Goal: Task Accomplishment & Management: Manage account settings

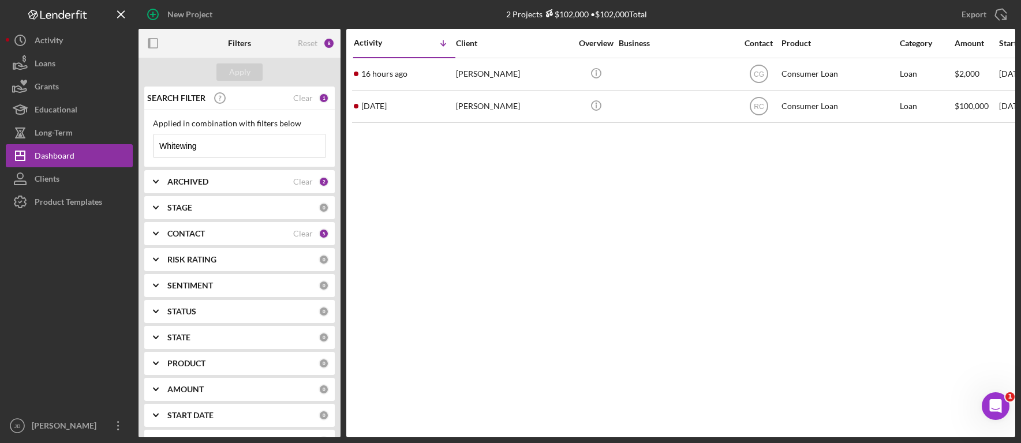
click at [229, 152] on input "Whitewing" at bounding box center [240, 146] width 172 height 23
drag, startPoint x: 230, startPoint y: 148, endPoint x: 92, endPoint y: 152, distance: 137.4
click at [92, 152] on div "New Project 2 Projects $102,000 • $102,000 Total Whitewing Export Icon/Export F…" at bounding box center [511, 219] width 1010 height 438
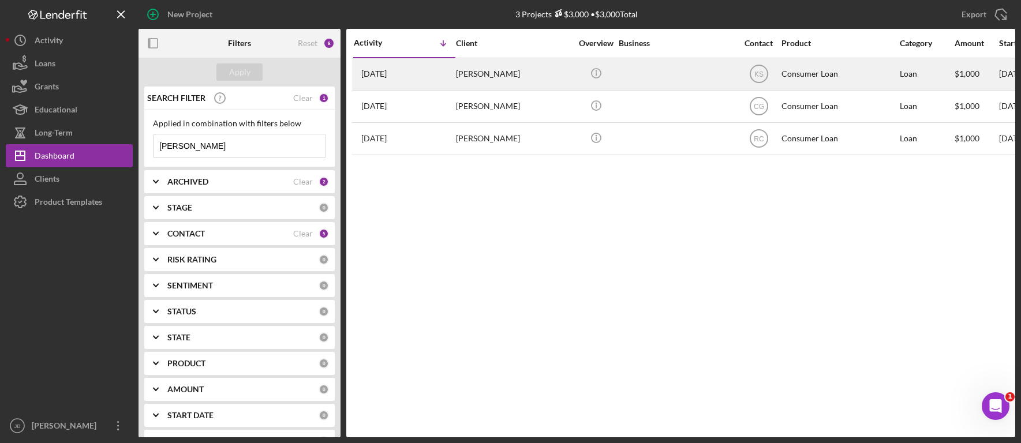
type input "[PERSON_NAME]"
click at [501, 83] on div "[PERSON_NAME]" at bounding box center [513, 74] width 115 height 31
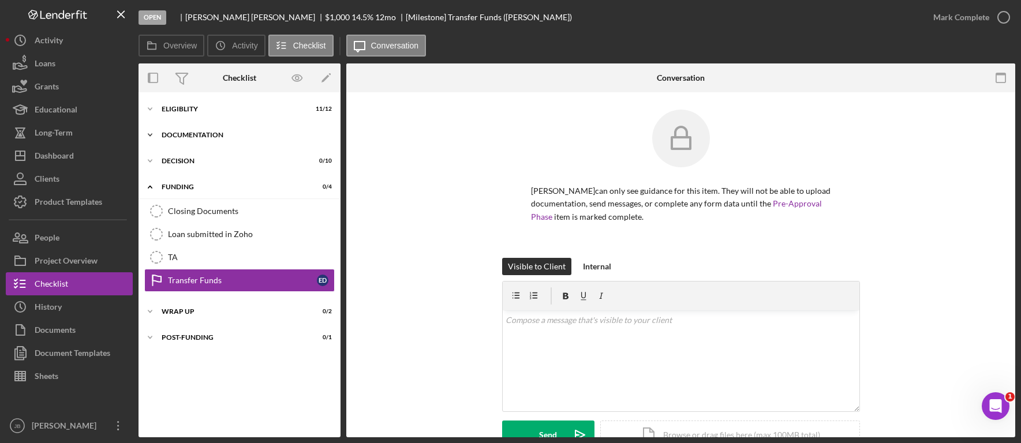
click at [264, 134] on div "Documentation" at bounding box center [244, 135] width 165 height 7
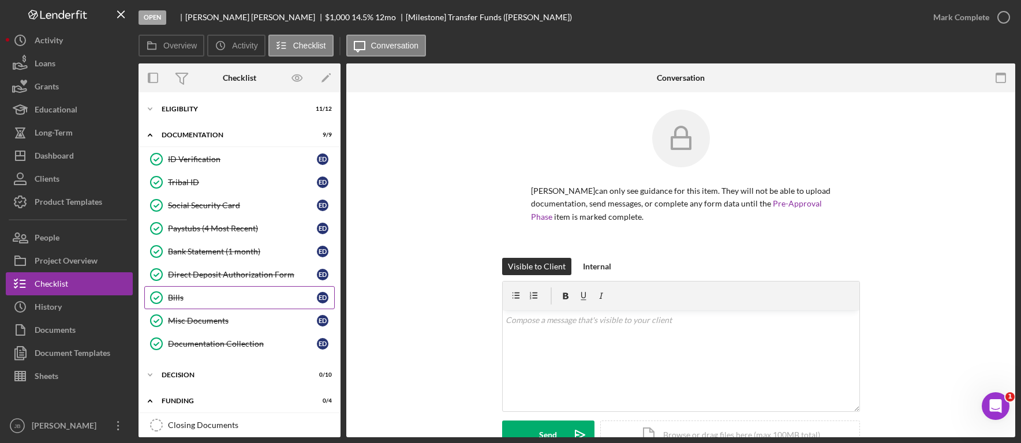
click at [256, 296] on div "Bills" at bounding box center [242, 297] width 149 height 9
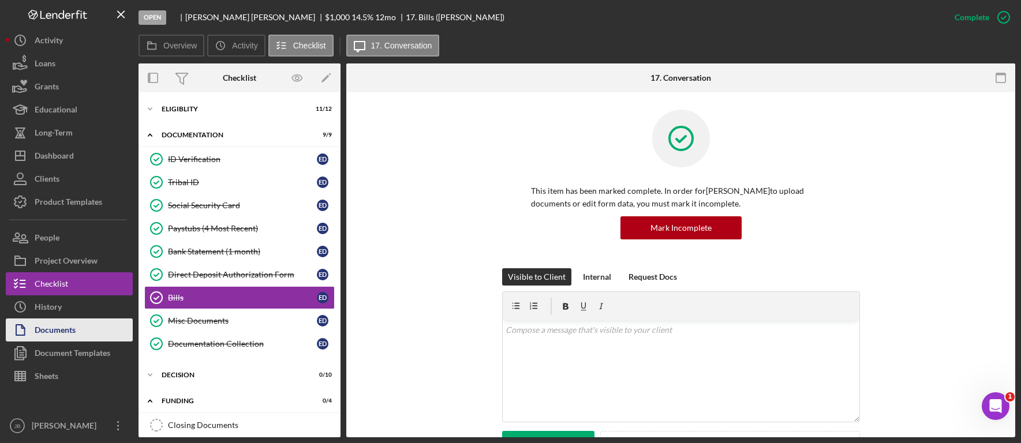
click at [87, 331] on button "Documents" at bounding box center [69, 330] width 127 height 23
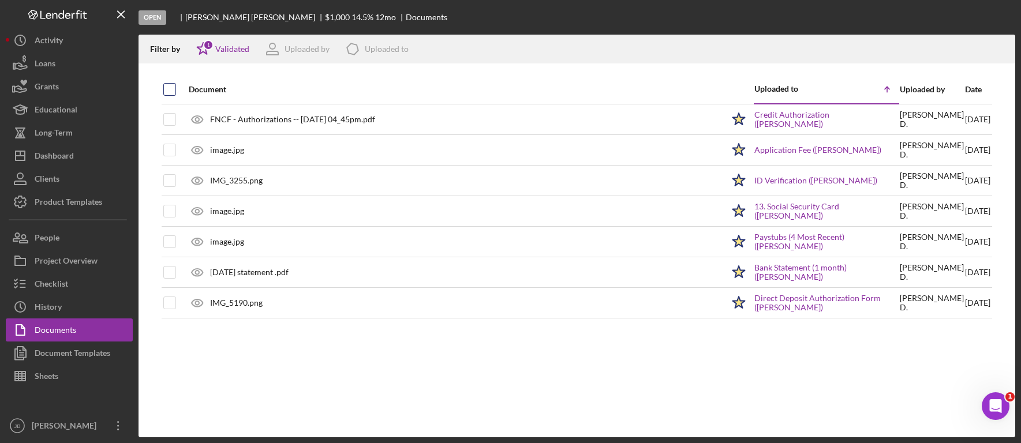
click at [165, 88] on input "checkbox" at bounding box center [170, 90] width 12 height 12
checkbox input "true"
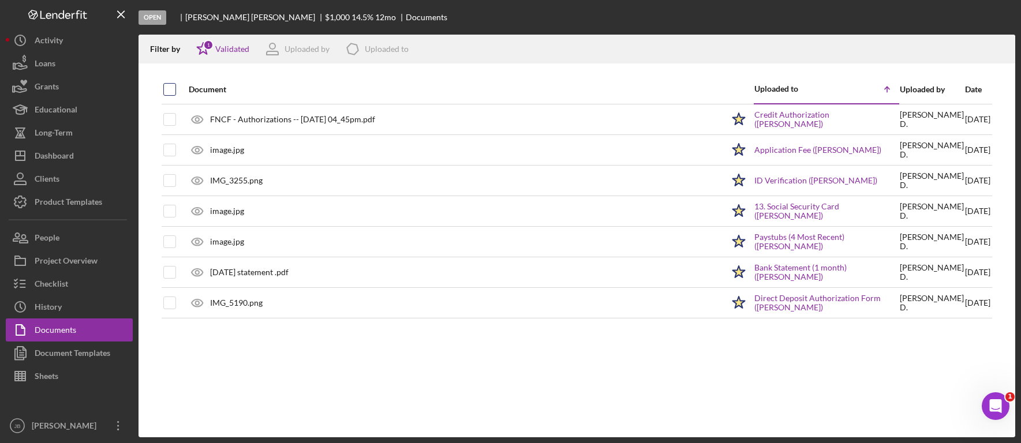
checkbox input "true"
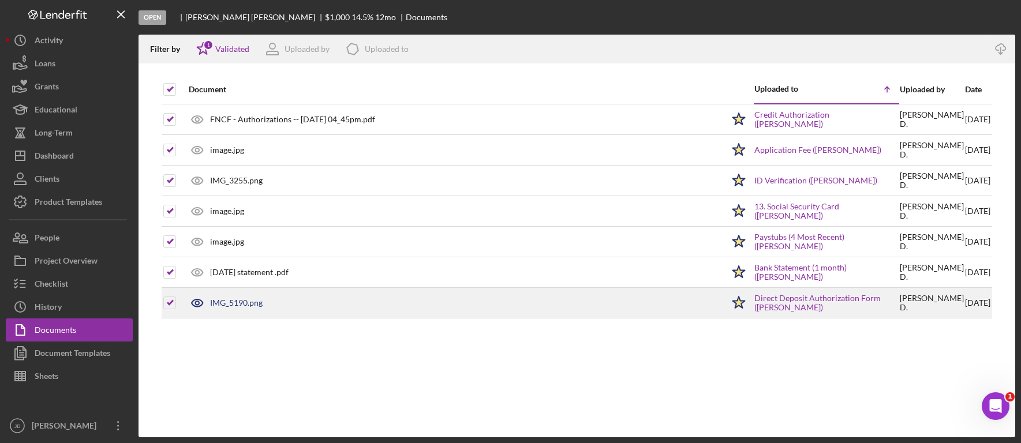
click at [547, 311] on div "IMG_5190.png" at bounding box center [453, 303] width 540 height 29
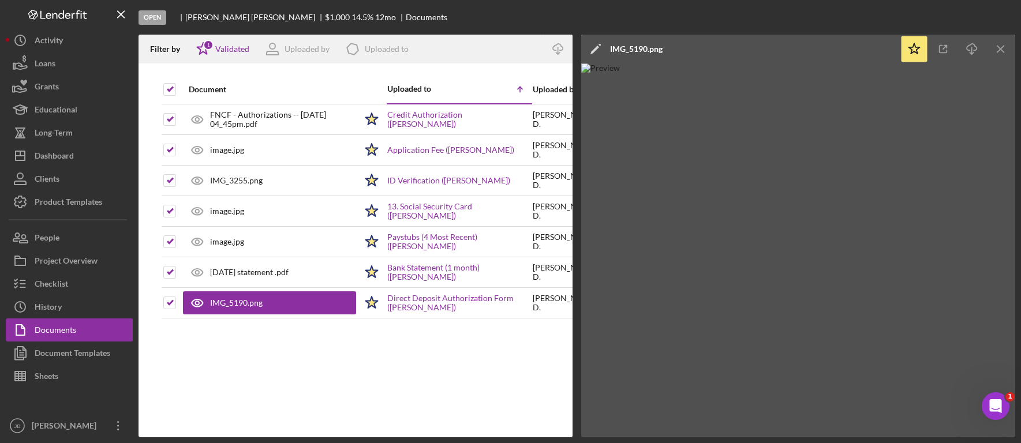
click at [603, 139] on img at bounding box center [798, 251] width 434 height 374
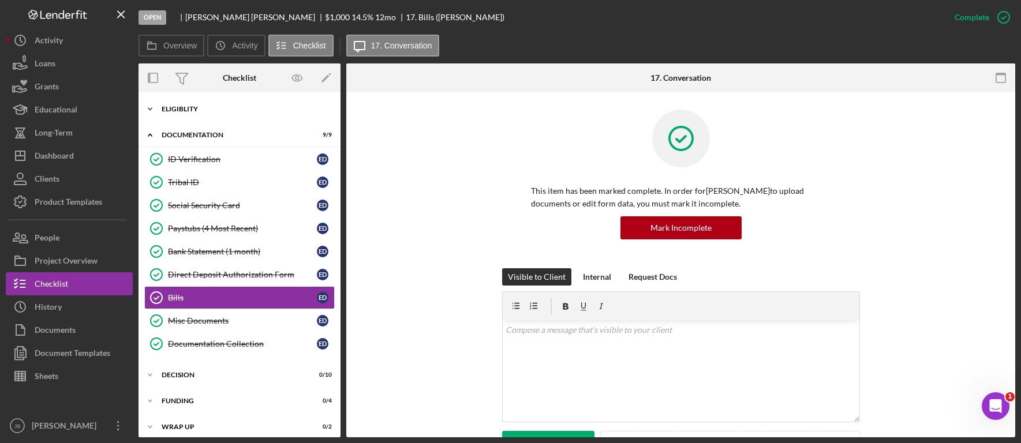
click at [210, 114] on div "Icon/Expander Eligiblity 11 / 12" at bounding box center [240, 109] width 202 height 23
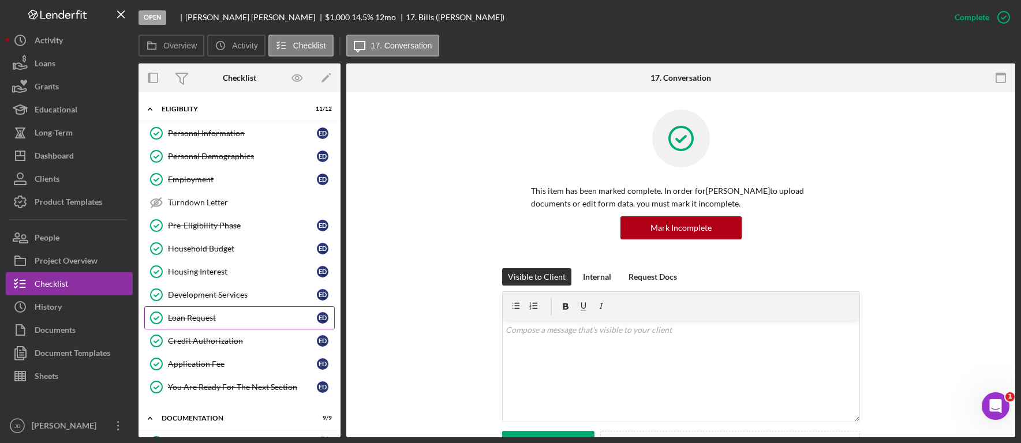
click at [247, 322] on div "Loan Request" at bounding box center [242, 317] width 149 height 9
